Goal: Task Accomplishment & Management: Manage account settings

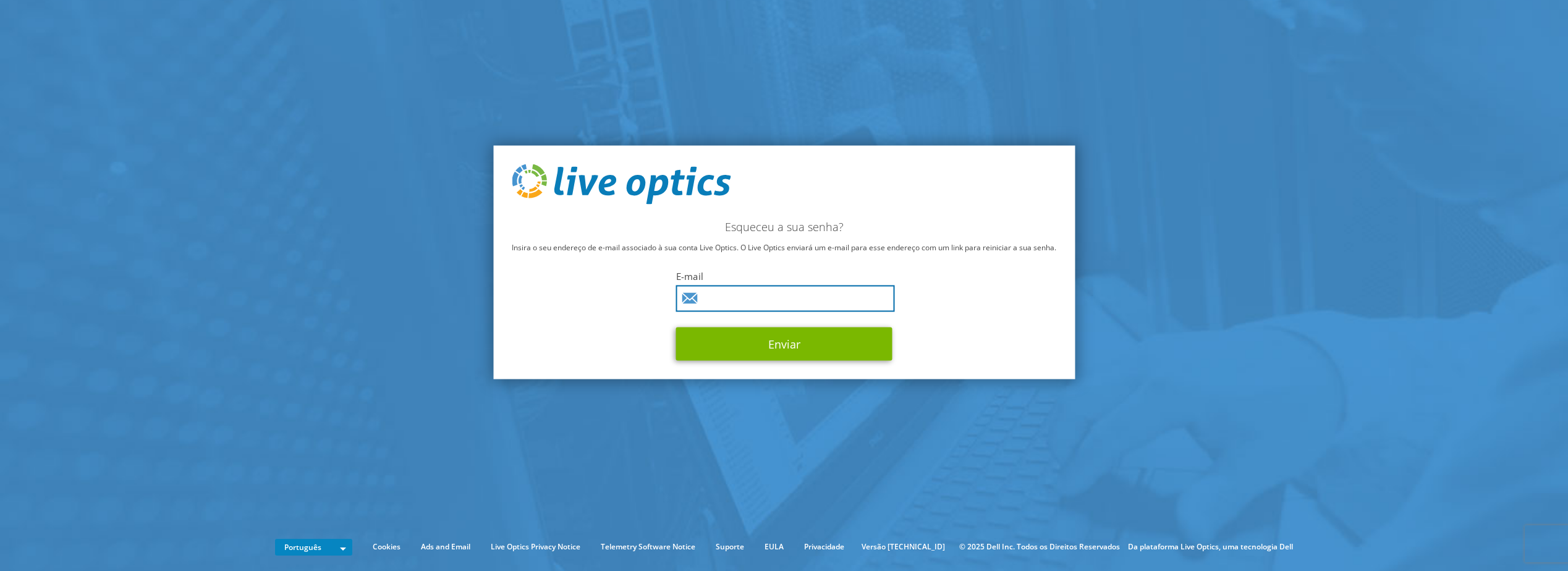
click at [726, 298] on input "text" at bounding box center [785, 299] width 219 height 26
type input "marcelo@panigaz.com.br"
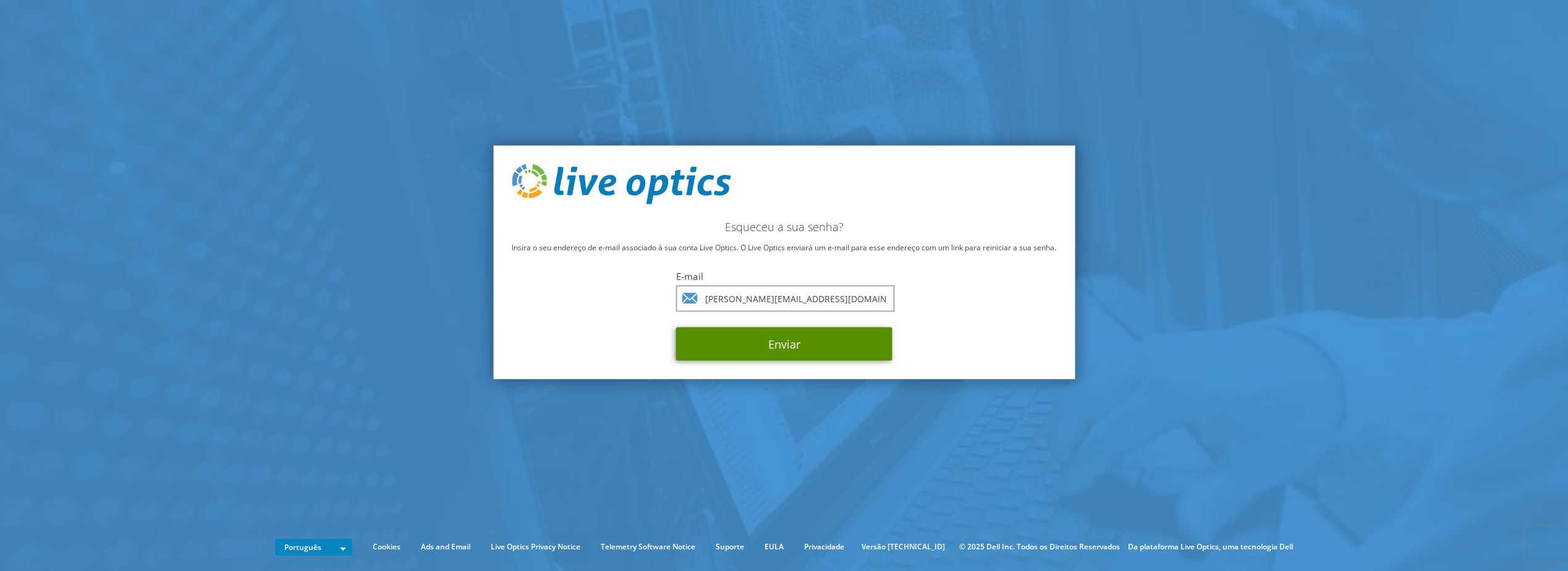
click at [792, 346] on button "Enviar" at bounding box center [784, 344] width 216 height 34
click at [777, 342] on button "Enviar" at bounding box center [784, 344] width 216 height 34
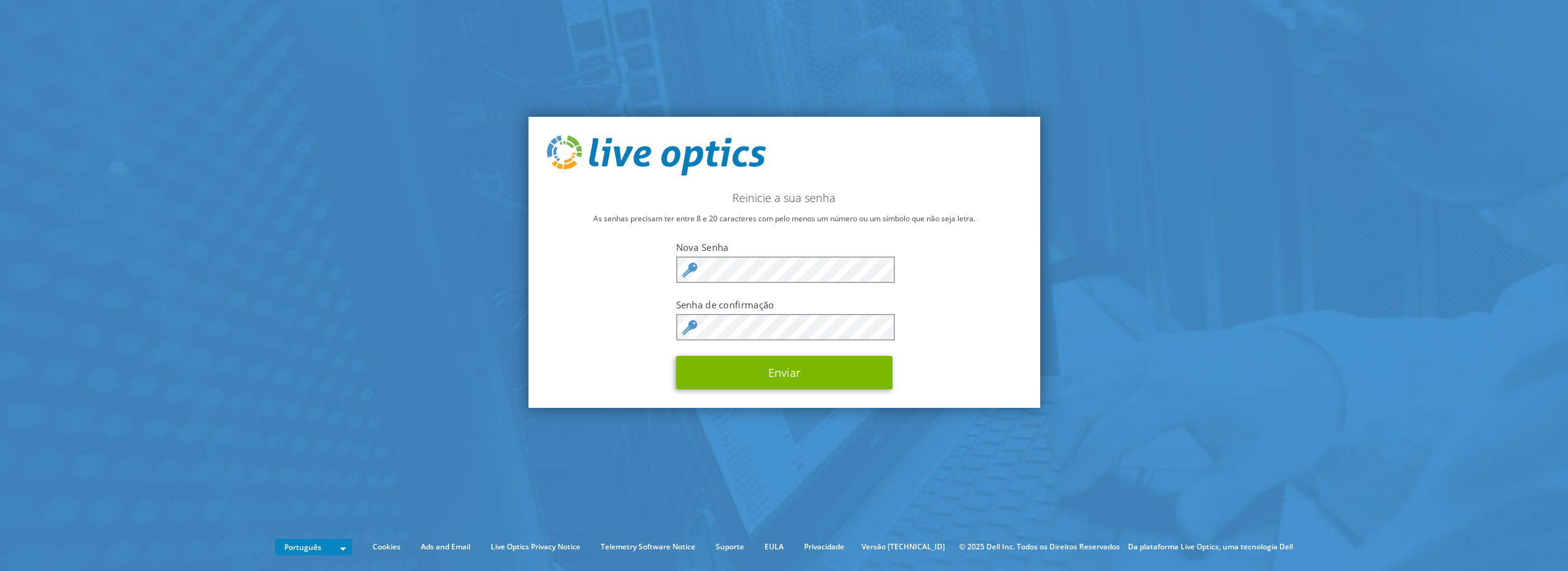
click at [597, 295] on div "Reinicie a sua senha As senhas precisam ter entre 8 e 20 caracteres com pelo me…" at bounding box center [784, 262] width 512 height 292
click at [958, 254] on div "Reinicie a sua senha As senhas precisam ter entre 8 e 20 caracteres com pelo me…" at bounding box center [784, 262] width 512 height 292
click at [780, 376] on button "Enviar" at bounding box center [784, 372] width 216 height 34
